Goal: Task Accomplishment & Management: Complete application form

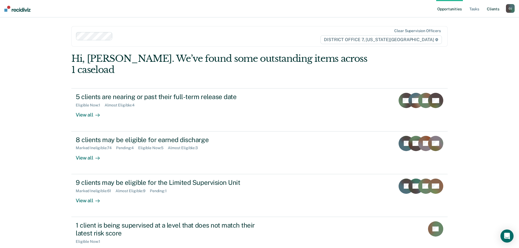
click at [490, 10] on link "Client s" at bounding box center [492, 8] width 15 height 17
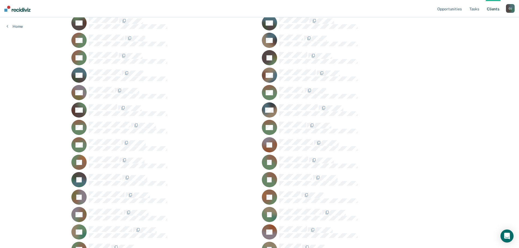
scroll to position [572, 0]
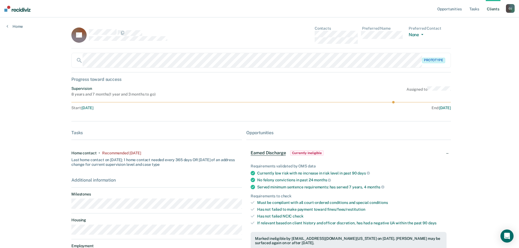
click at [79, 62] on div "Prototype" at bounding box center [260, 60] width 379 height 15
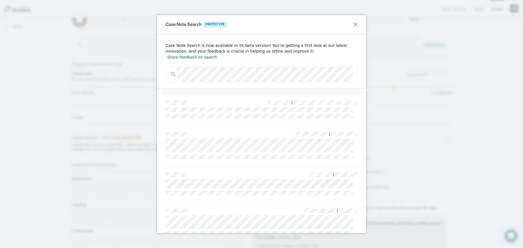
scroll to position [80, 0]
click at [355, 24] on icon at bounding box center [355, 25] width 4 height 4
click at [356, 26] on icon at bounding box center [355, 25] width 4 height 4
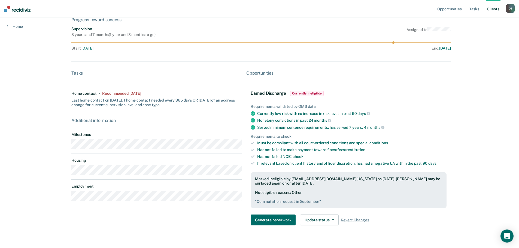
scroll to position [70, 0]
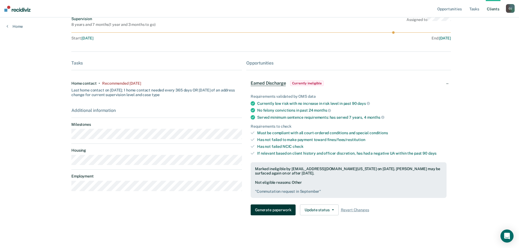
click at [279, 212] on button "Generate paperwork" at bounding box center [272, 209] width 45 height 11
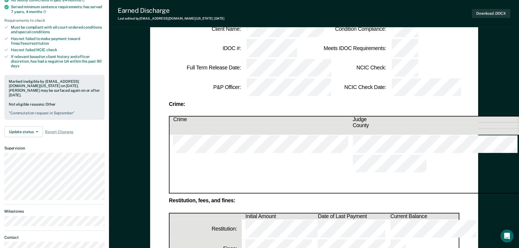
scroll to position [27, 0]
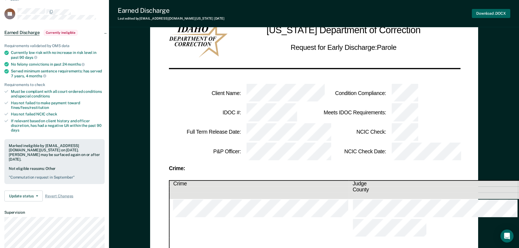
click at [490, 14] on button "Download .DOCX" at bounding box center [491, 13] width 38 height 9
